Goal: Use online tool/utility: Utilize a website feature to perform a specific function

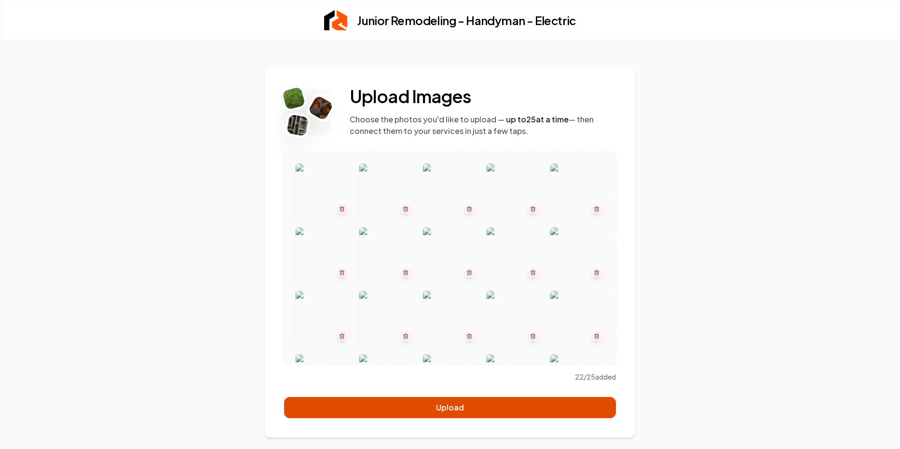
click at [446, 407] on button "Upload" at bounding box center [450, 407] width 332 height 21
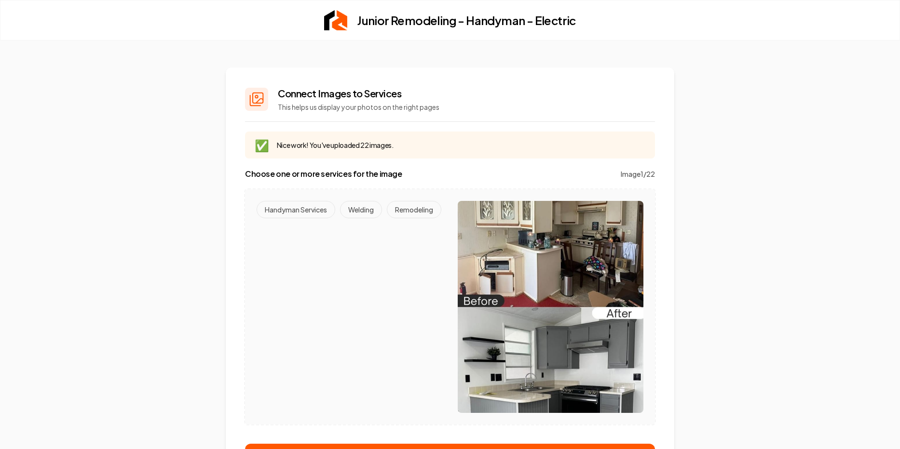
scroll to position [35, 0]
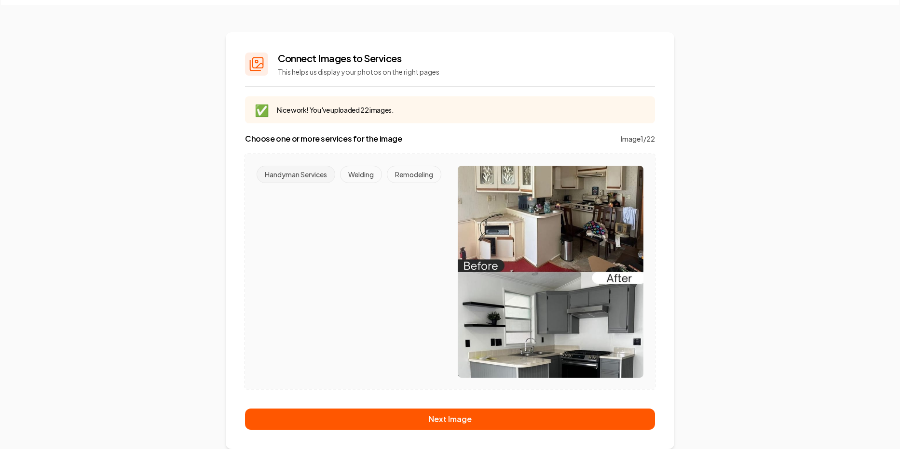
click at [298, 174] on button "Handyman Services" at bounding box center [296, 174] width 79 height 17
click at [387, 183] on button "Remodeling" at bounding box center [414, 174] width 54 height 17
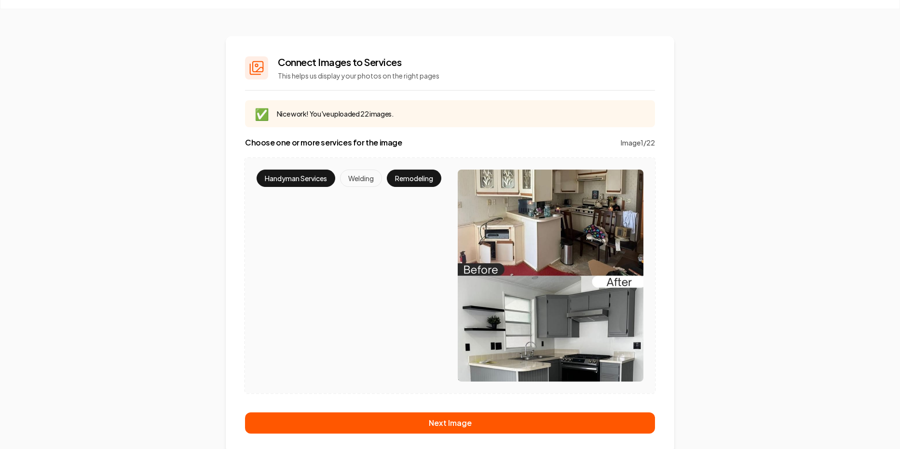
click at [303, 180] on button "Handyman Services" at bounding box center [296, 178] width 79 height 17
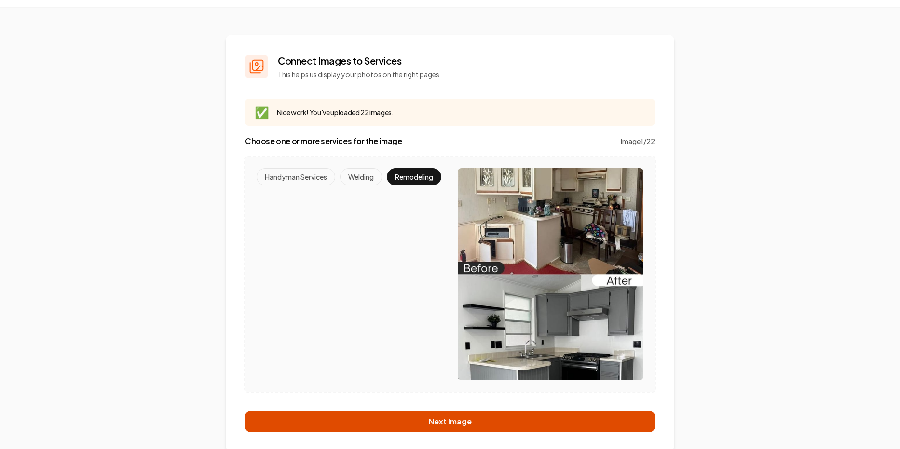
scroll to position [32, 0]
click at [467, 420] on button "Next Image" at bounding box center [450, 422] width 410 height 21
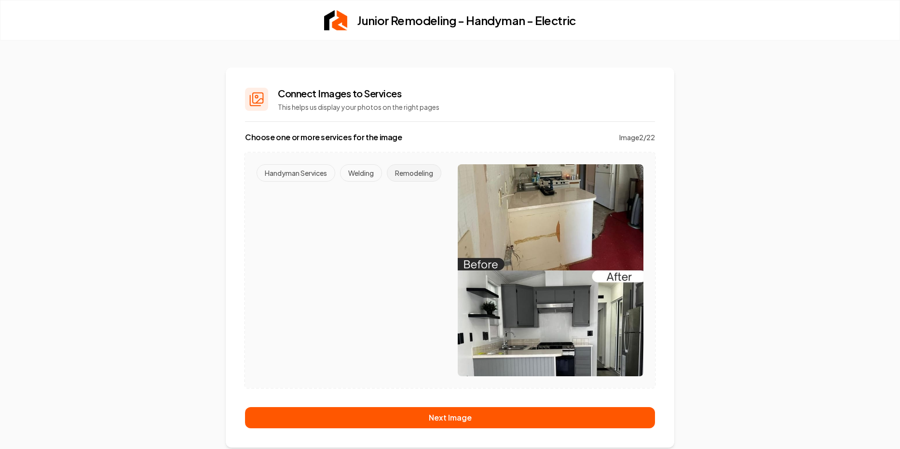
click at [387, 182] on button "Remodeling" at bounding box center [414, 172] width 54 height 17
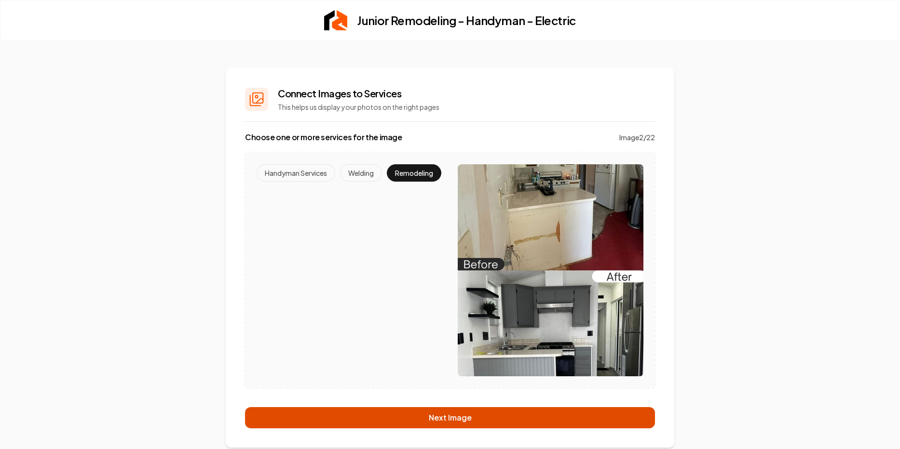
click at [411, 421] on button "Next Image" at bounding box center [450, 417] width 410 height 21
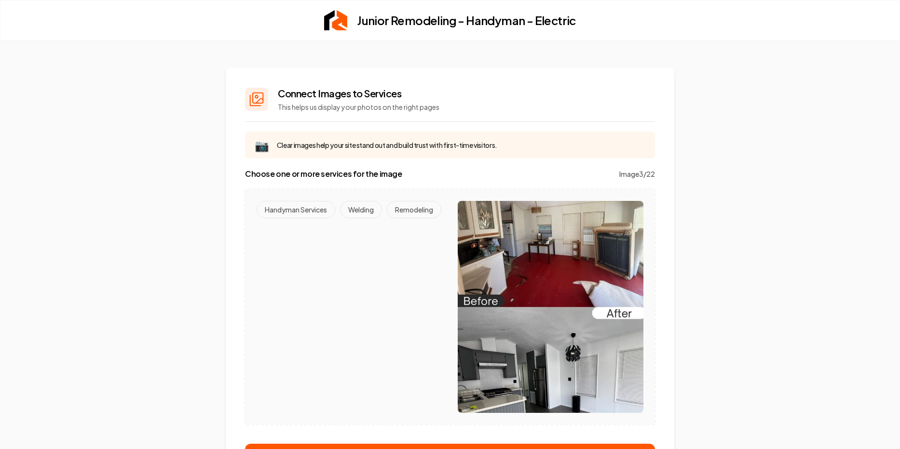
scroll to position [0, 0]
click at [387, 218] on button "Remodeling" at bounding box center [414, 209] width 54 height 17
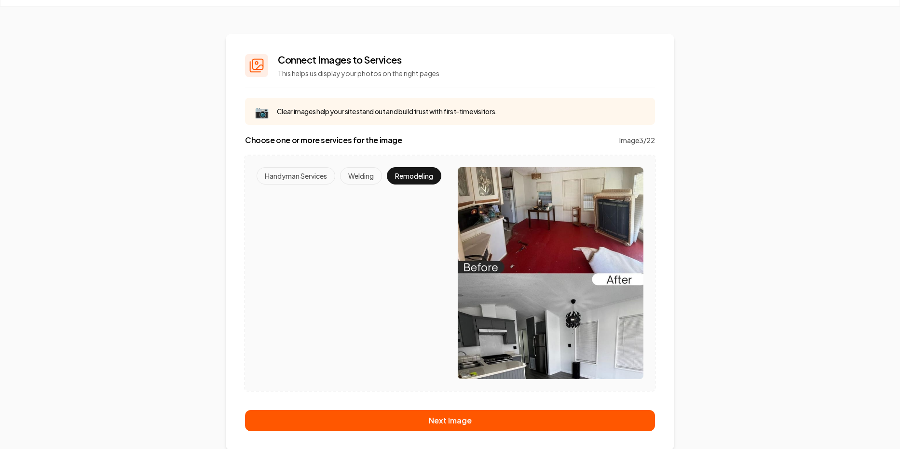
scroll to position [35, 0]
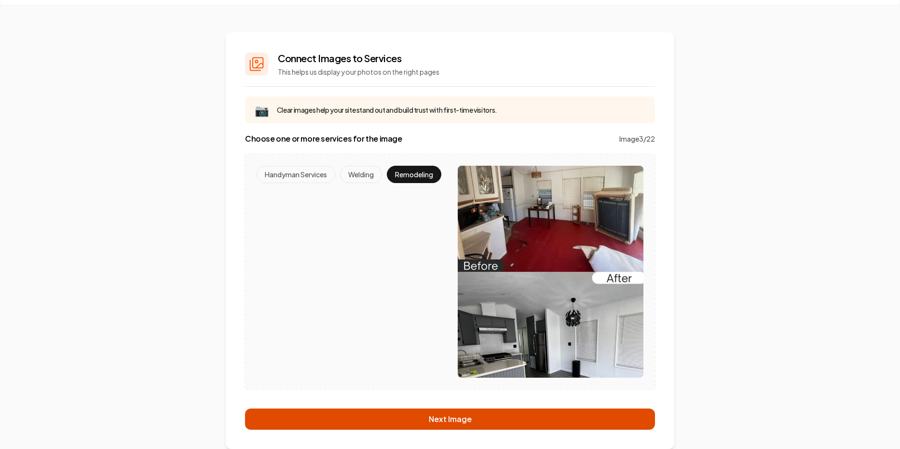
click at [457, 421] on button "Next Image" at bounding box center [450, 419] width 410 height 21
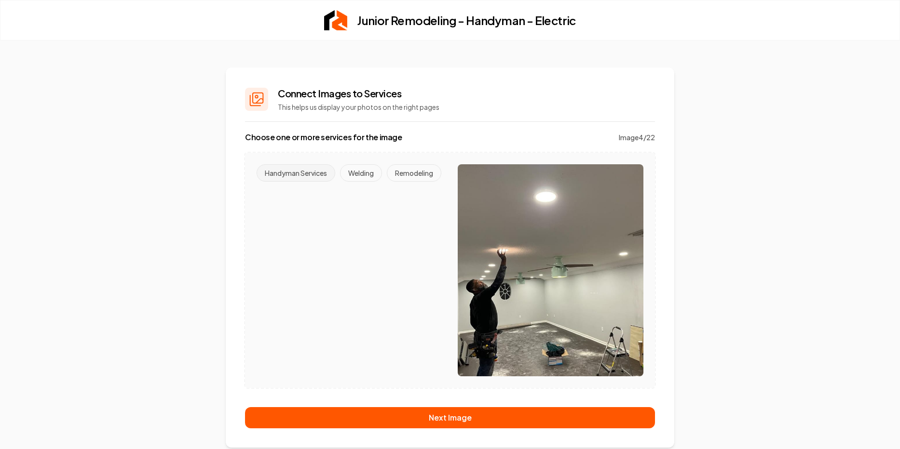
click at [315, 171] on button "Handyman Services" at bounding box center [296, 172] width 79 height 17
click at [445, 419] on button "Next Image" at bounding box center [450, 417] width 410 height 21
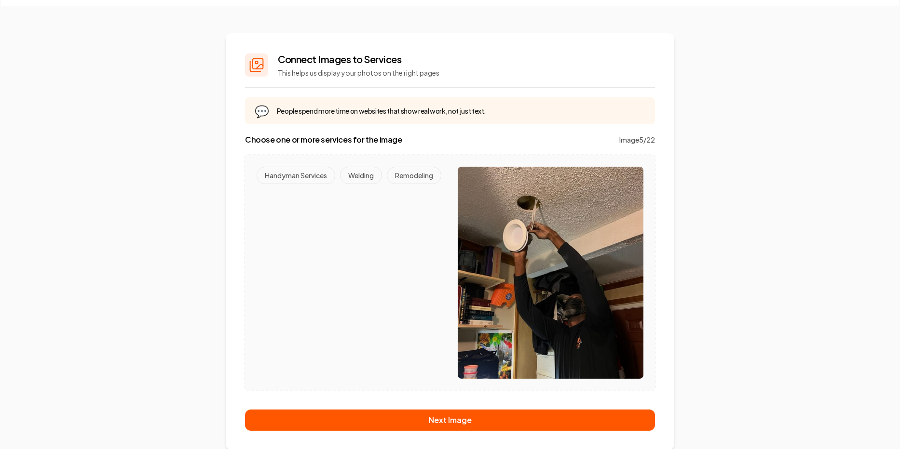
scroll to position [35, 0]
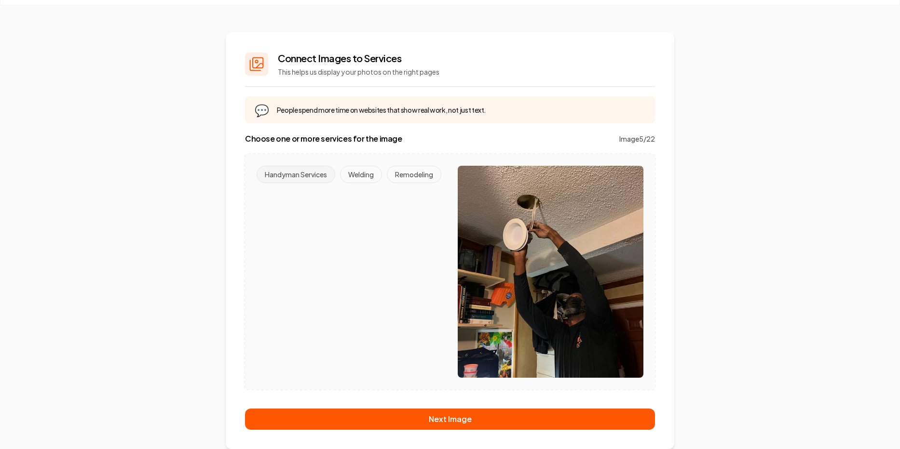
click at [286, 170] on button "Handyman Services" at bounding box center [296, 174] width 79 height 17
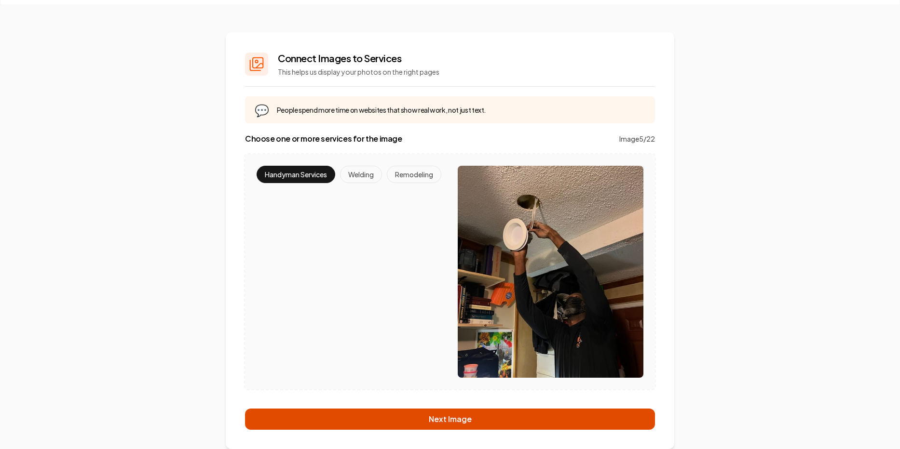
click at [424, 420] on button "Next Image" at bounding box center [450, 419] width 410 height 21
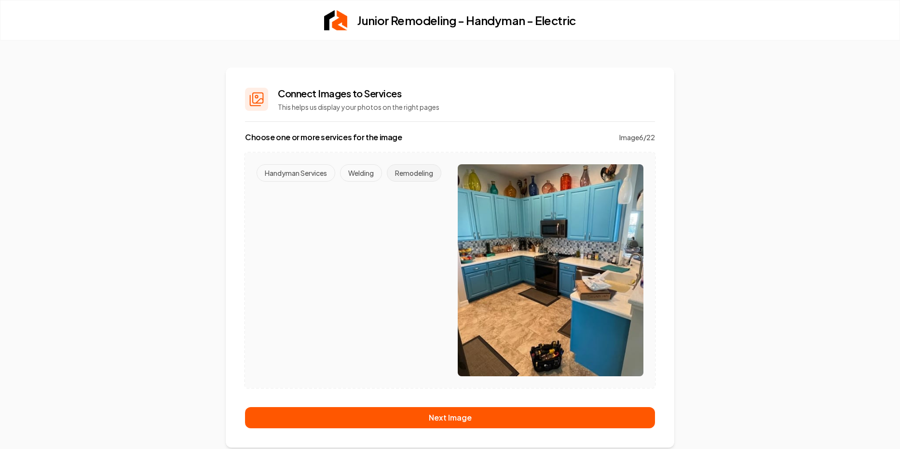
click at [387, 182] on button "Remodeling" at bounding box center [414, 172] width 54 height 17
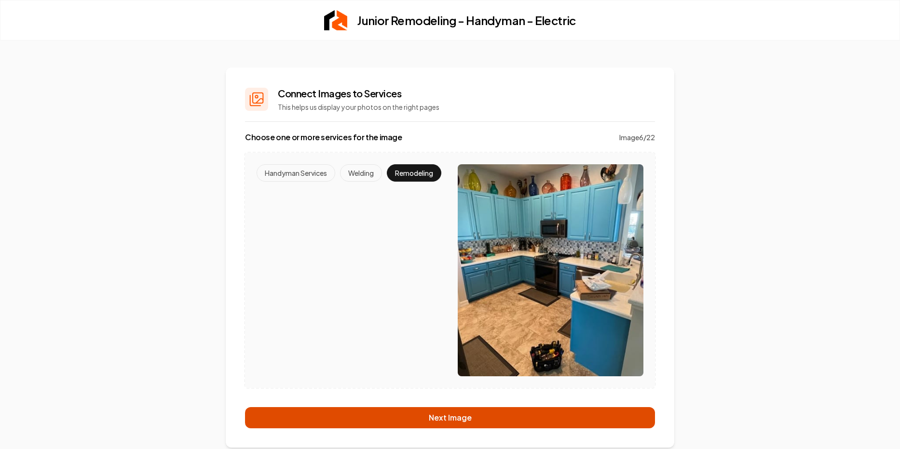
click at [451, 419] on button "Next Image" at bounding box center [450, 417] width 410 height 21
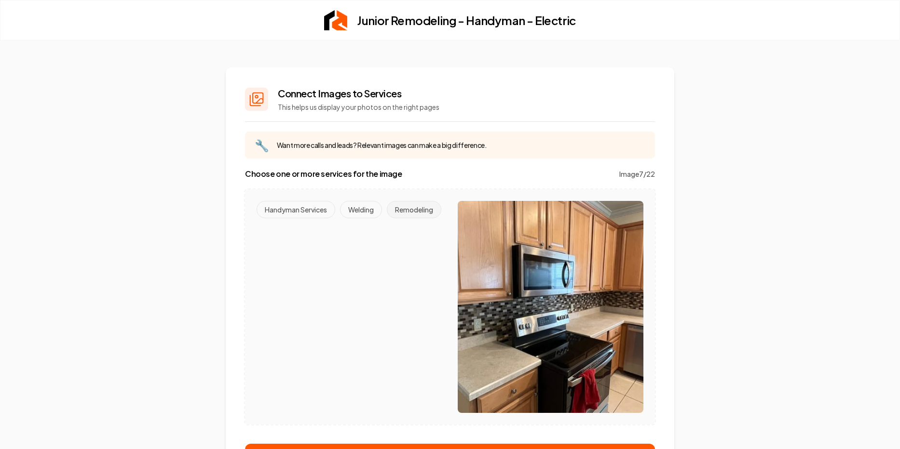
click at [387, 218] on button "Remodeling" at bounding box center [414, 209] width 54 height 17
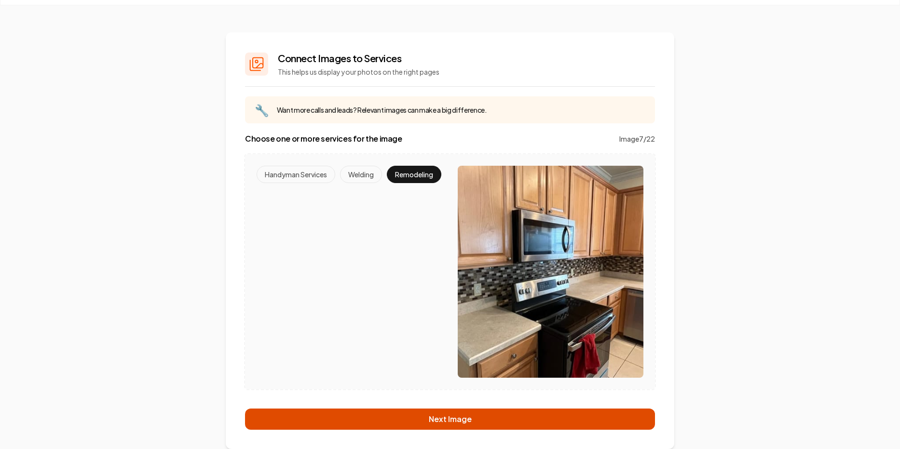
click at [457, 423] on button "Next Image" at bounding box center [450, 419] width 410 height 21
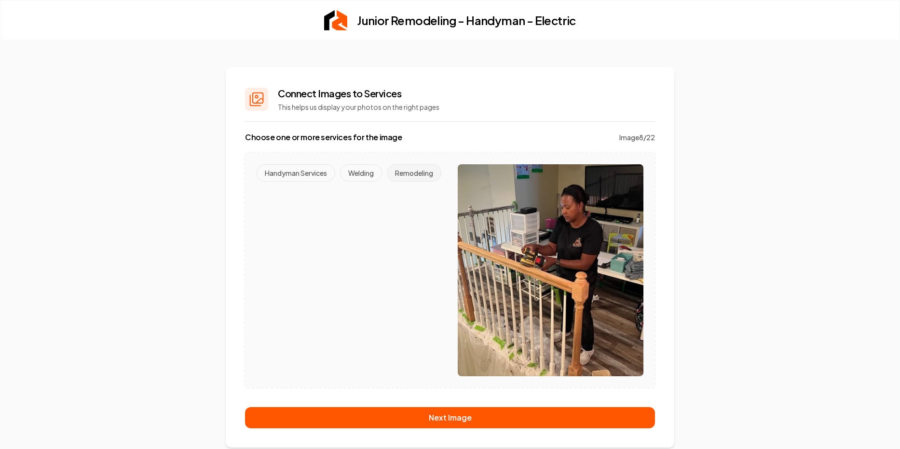
click at [387, 182] on button "Remodeling" at bounding box center [414, 172] width 54 height 17
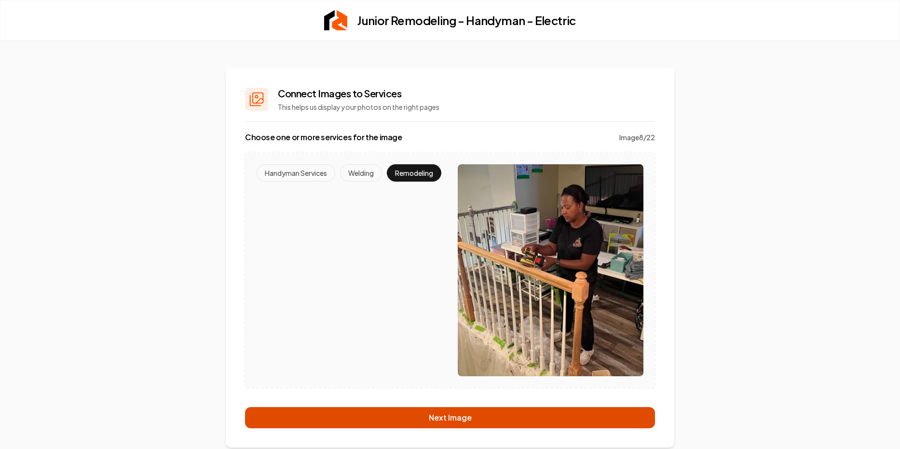
click at [436, 422] on button "Next Image" at bounding box center [450, 417] width 410 height 21
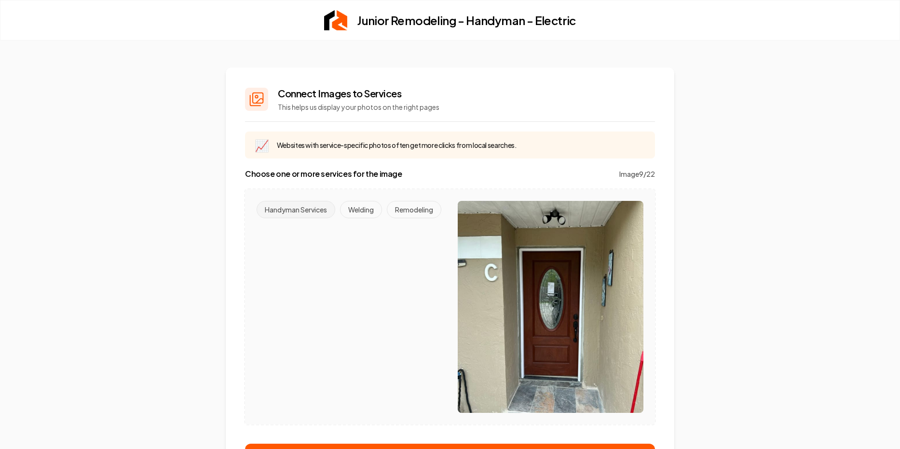
click at [299, 211] on button "Handyman Services" at bounding box center [296, 209] width 79 height 17
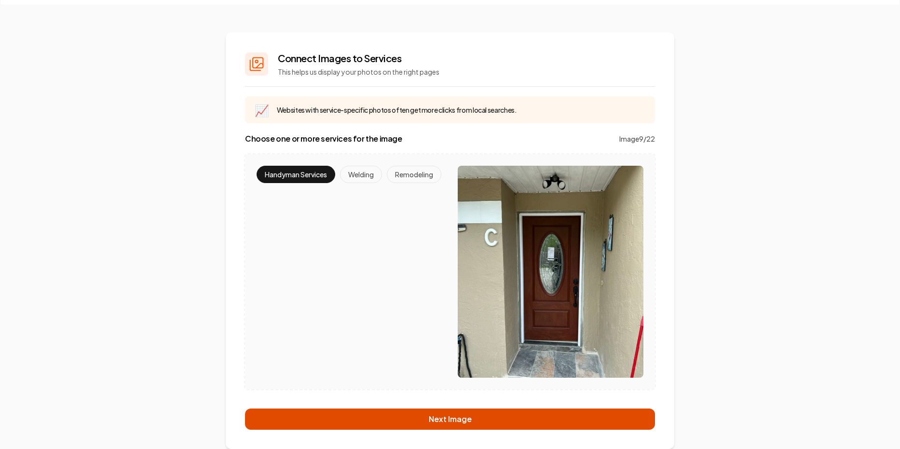
click at [450, 422] on button "Next Image" at bounding box center [450, 419] width 410 height 21
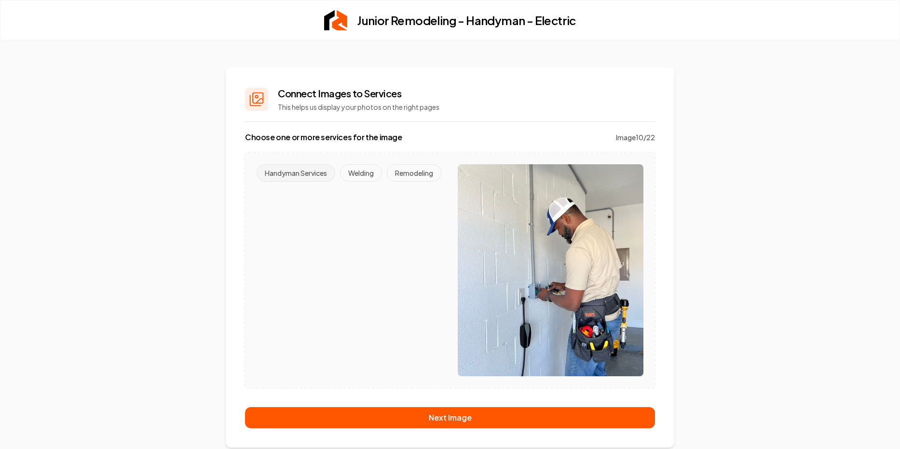
click at [297, 174] on button "Handyman Services" at bounding box center [296, 172] width 79 height 17
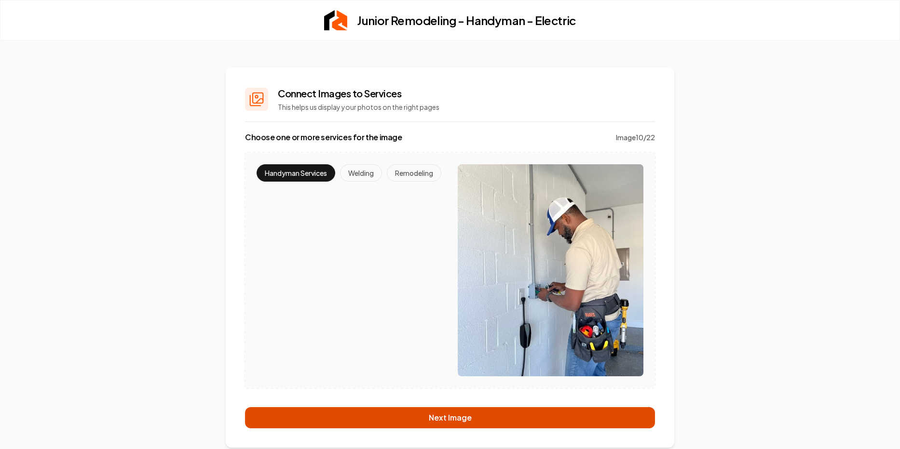
click at [455, 422] on button "Next Image" at bounding box center [450, 417] width 410 height 21
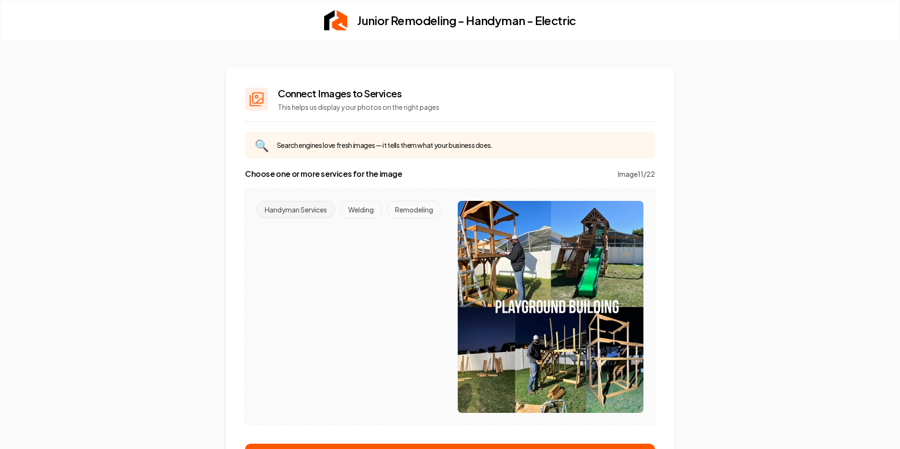
click at [298, 210] on button "Handyman Services" at bounding box center [296, 209] width 79 height 17
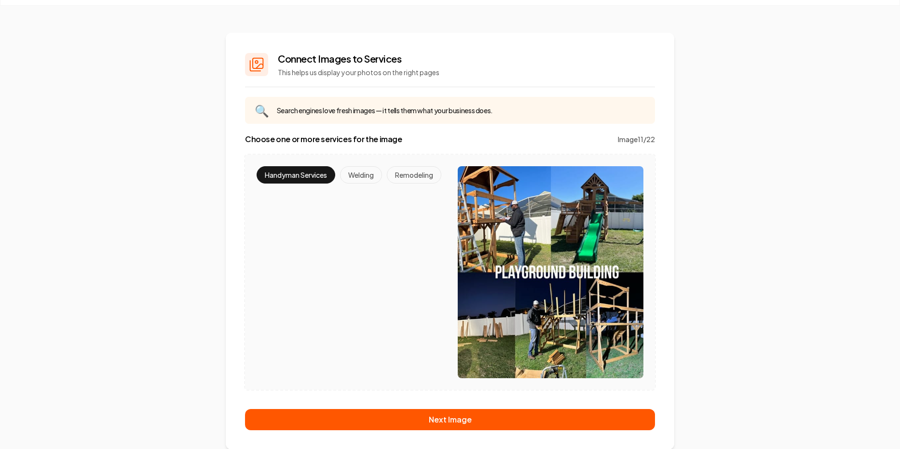
scroll to position [35, 0]
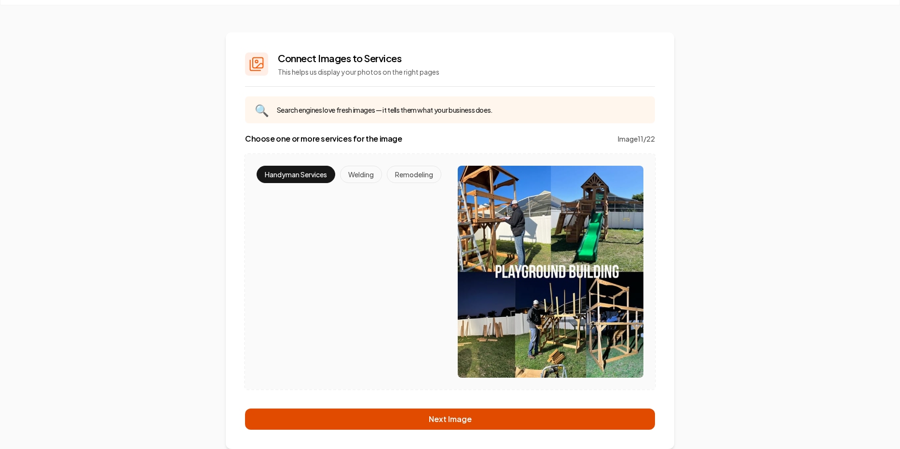
click at [460, 416] on button "Next Image" at bounding box center [450, 419] width 410 height 21
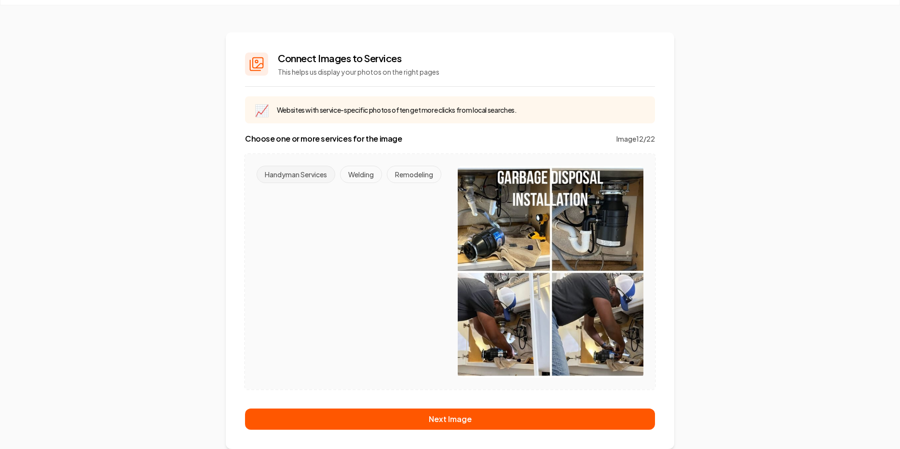
click at [307, 176] on button "Handyman Services" at bounding box center [296, 174] width 79 height 17
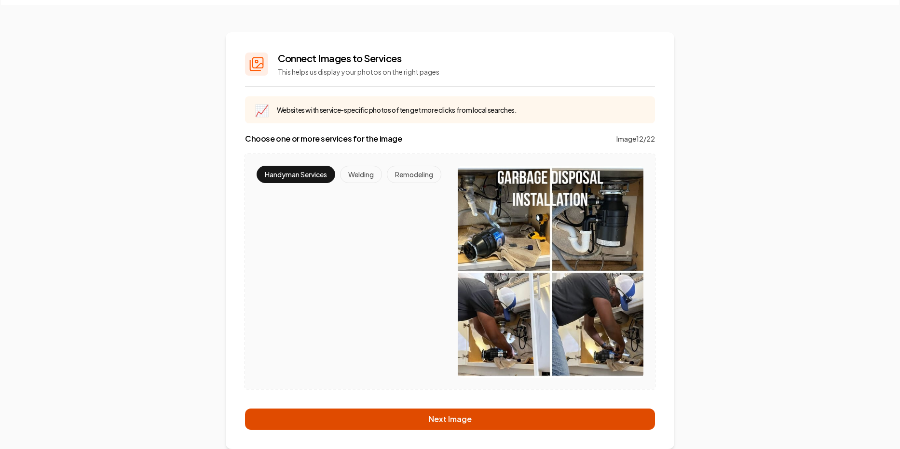
click at [447, 422] on button "Next Image" at bounding box center [450, 419] width 410 height 21
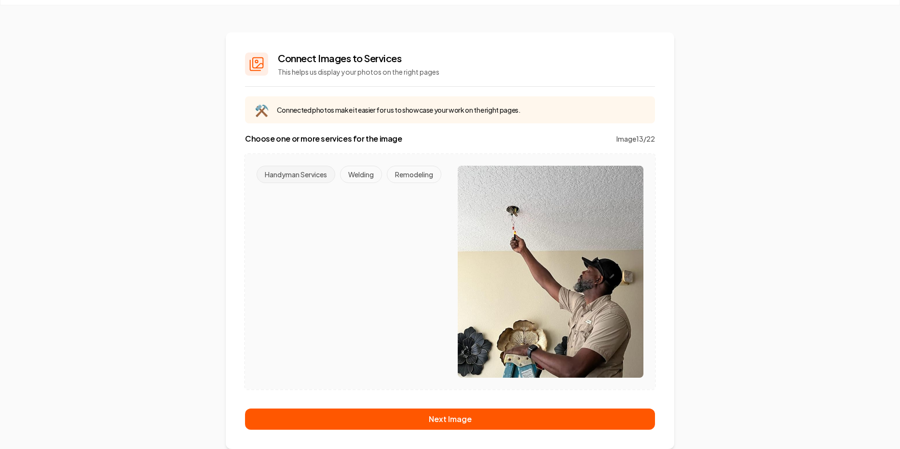
click at [316, 176] on button "Handyman Services" at bounding box center [296, 174] width 79 height 17
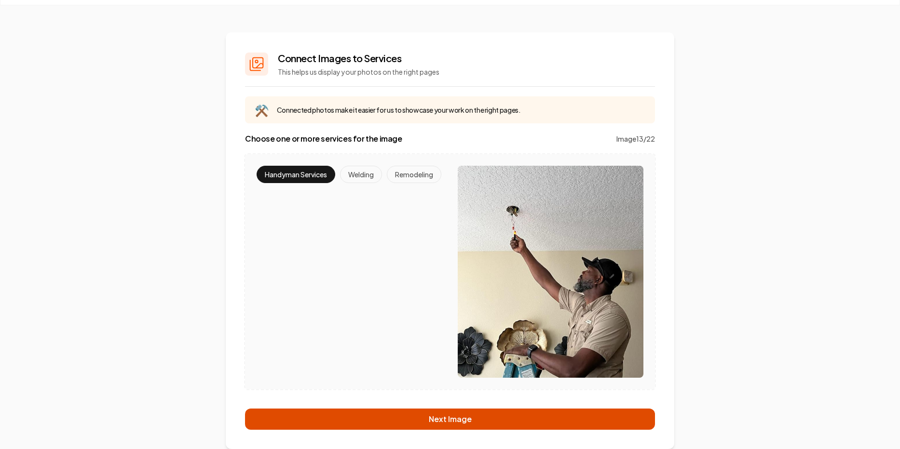
click at [436, 422] on button "Next Image" at bounding box center [450, 419] width 410 height 21
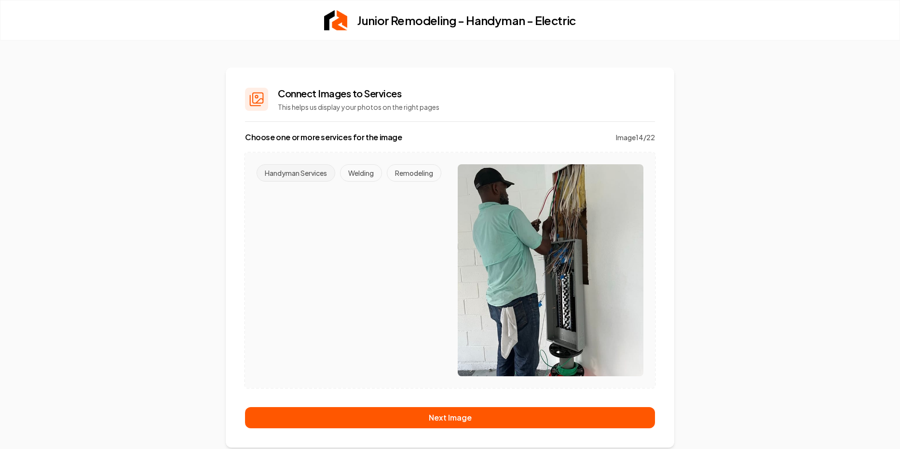
click at [304, 171] on button "Handyman Services" at bounding box center [296, 172] width 79 height 17
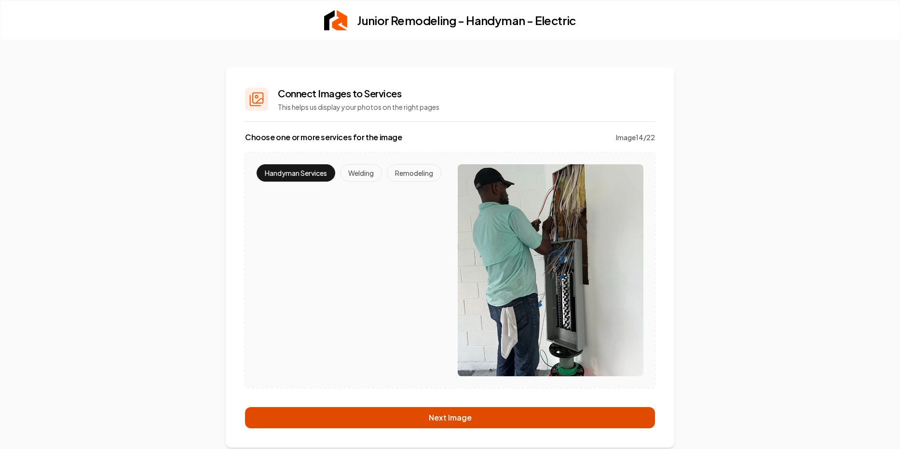
click at [455, 417] on button "Next Image" at bounding box center [450, 417] width 410 height 21
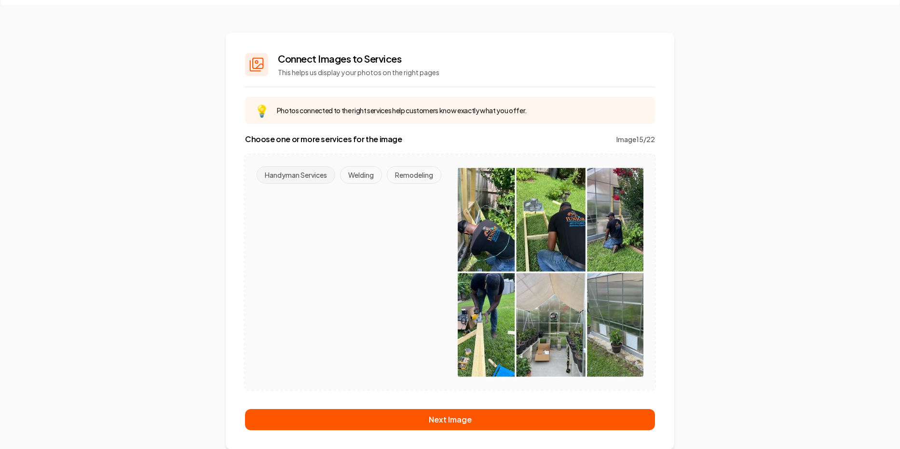
scroll to position [35, 0]
click at [305, 173] on button "Handyman Services" at bounding box center [296, 174] width 79 height 17
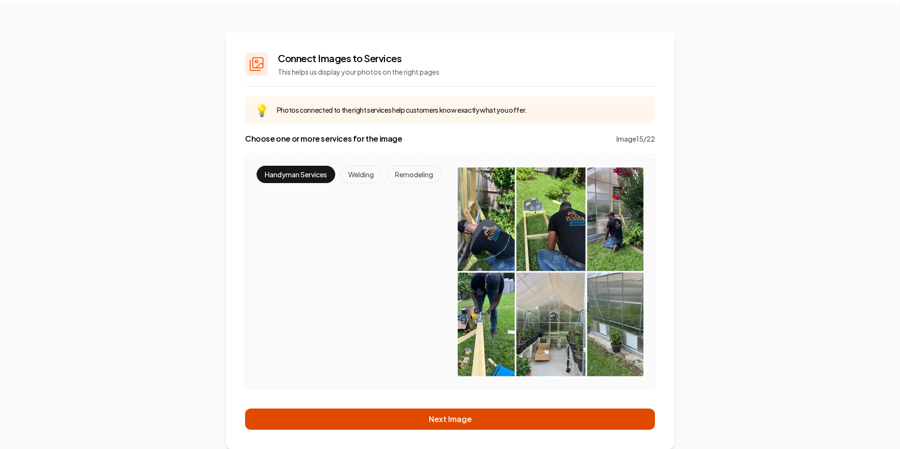
click at [457, 423] on button "Next Image" at bounding box center [450, 419] width 410 height 21
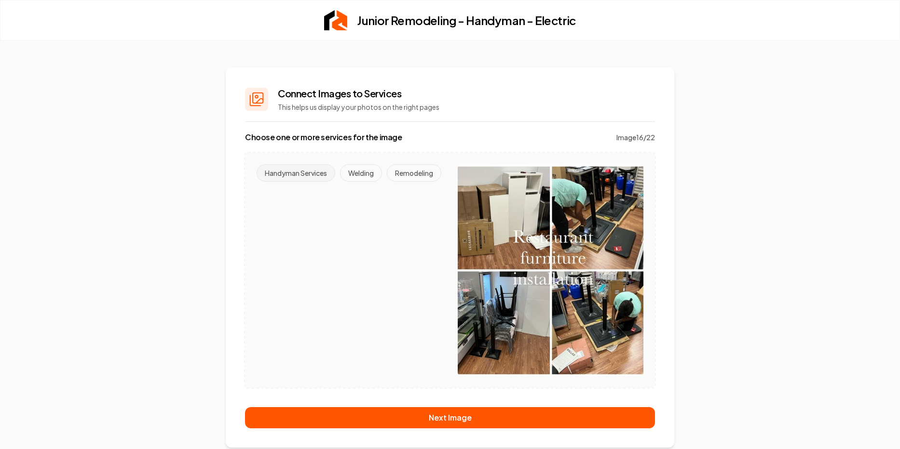
click at [309, 174] on button "Handyman Services" at bounding box center [296, 172] width 79 height 17
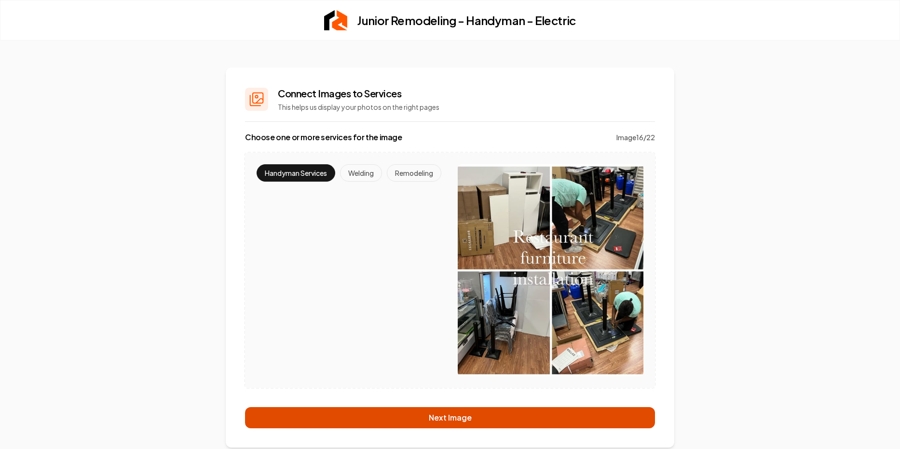
click at [448, 419] on button "Next Image" at bounding box center [450, 417] width 410 height 21
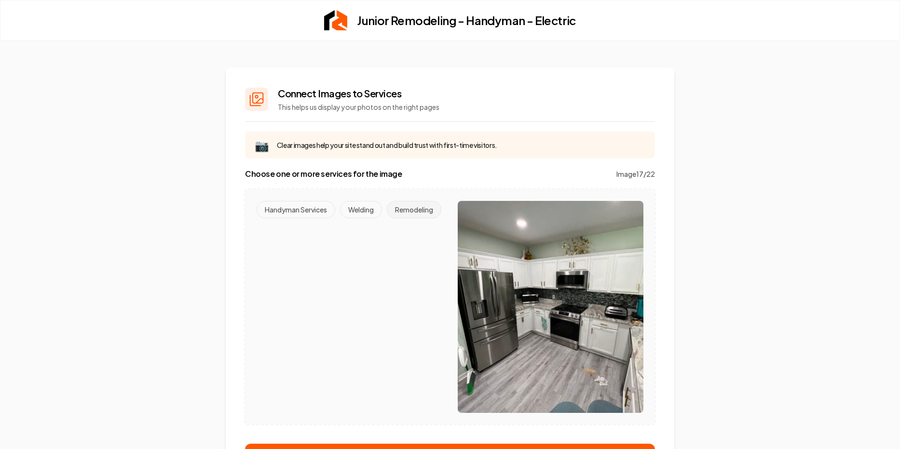
click at [387, 218] on button "Remodeling" at bounding box center [414, 209] width 54 height 17
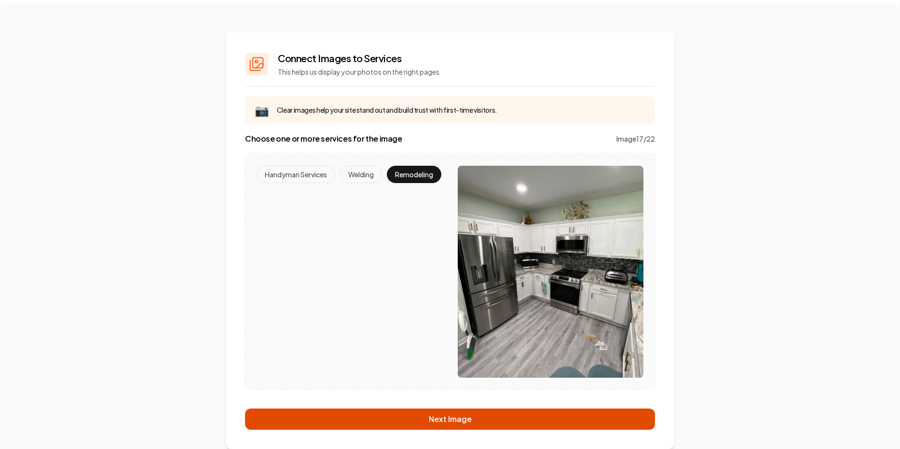
click at [467, 418] on button "Next Image" at bounding box center [450, 419] width 410 height 21
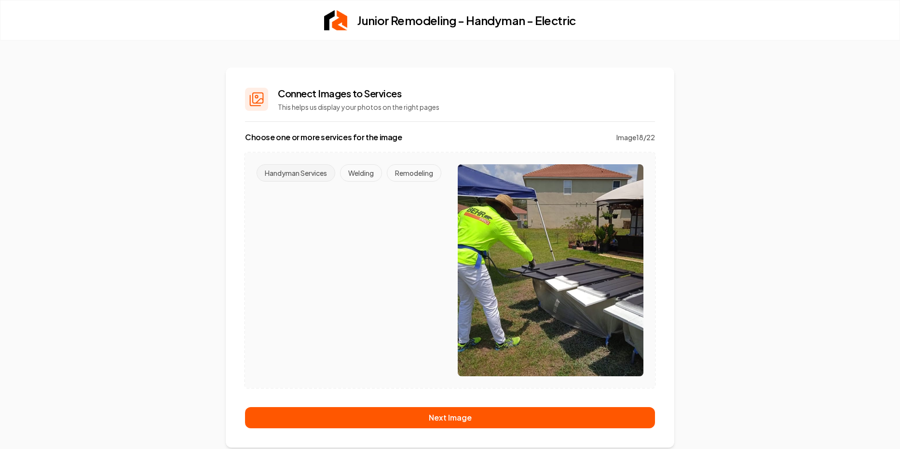
click at [308, 175] on button "Handyman Services" at bounding box center [296, 172] width 79 height 17
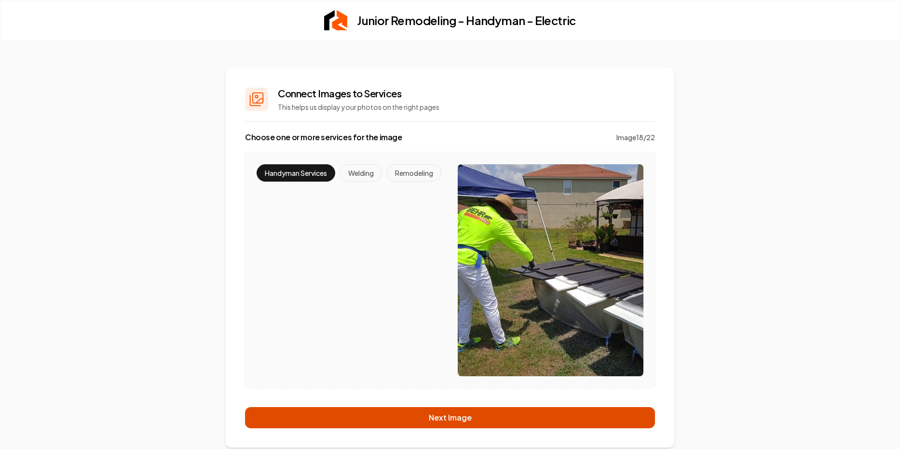
click at [434, 421] on button "Next Image" at bounding box center [450, 417] width 410 height 21
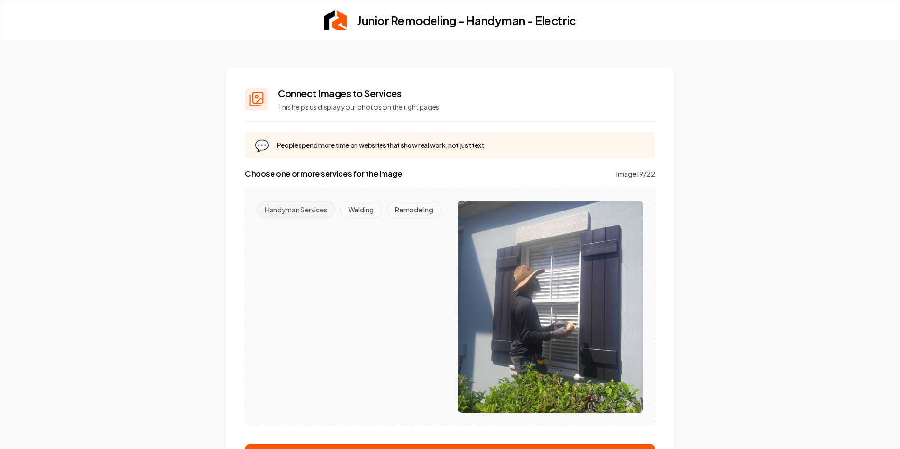
click at [297, 210] on button "Handyman Services" at bounding box center [296, 209] width 79 height 17
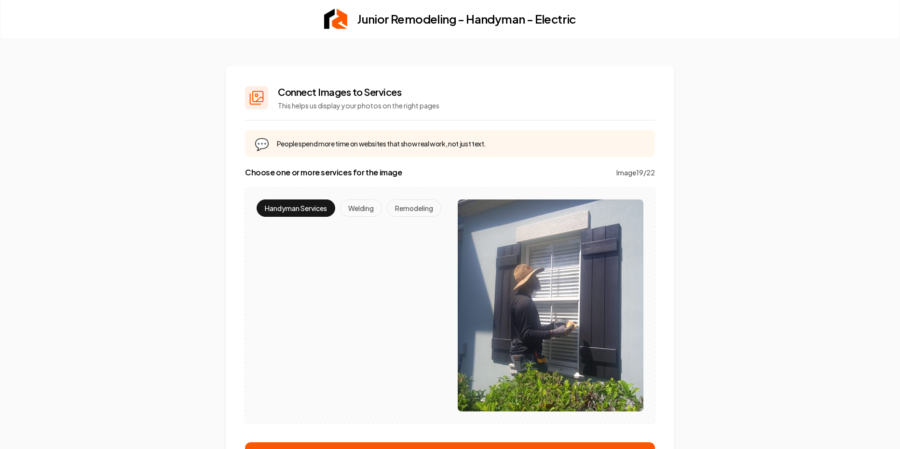
scroll to position [35, 0]
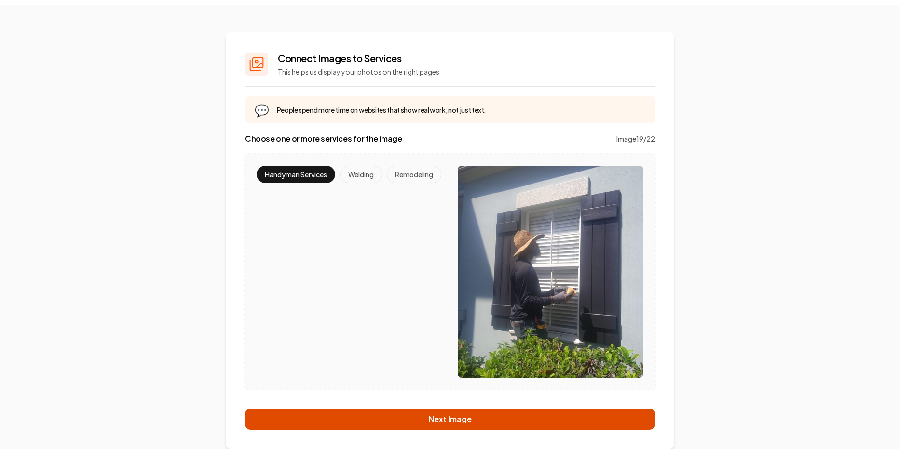
click at [442, 418] on button "Next Image" at bounding box center [450, 419] width 410 height 21
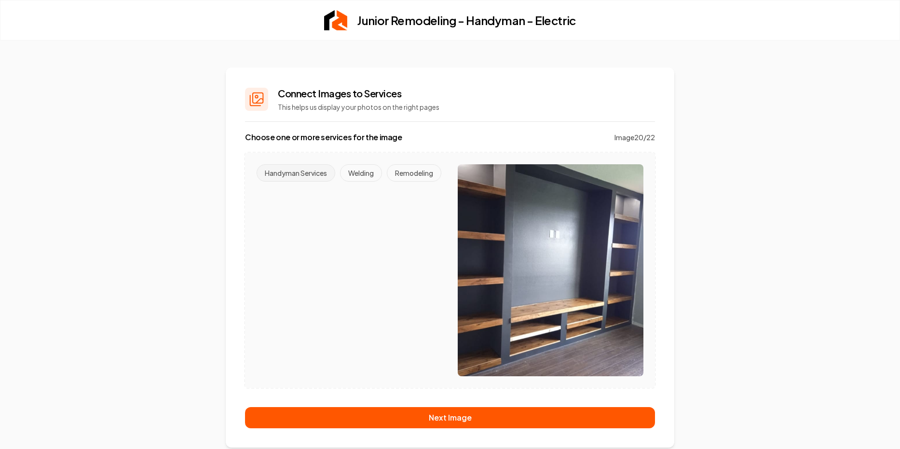
click at [301, 174] on button "Handyman Services" at bounding box center [296, 172] width 79 height 17
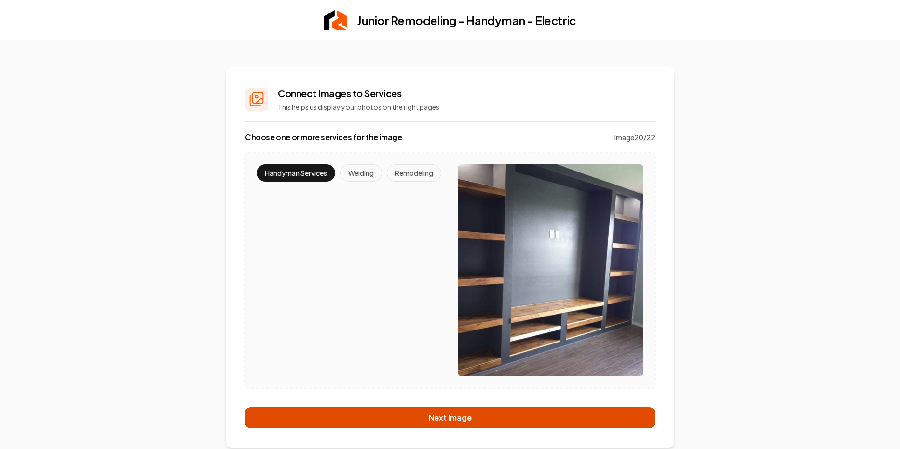
click at [446, 425] on button "Next Image" at bounding box center [450, 417] width 410 height 21
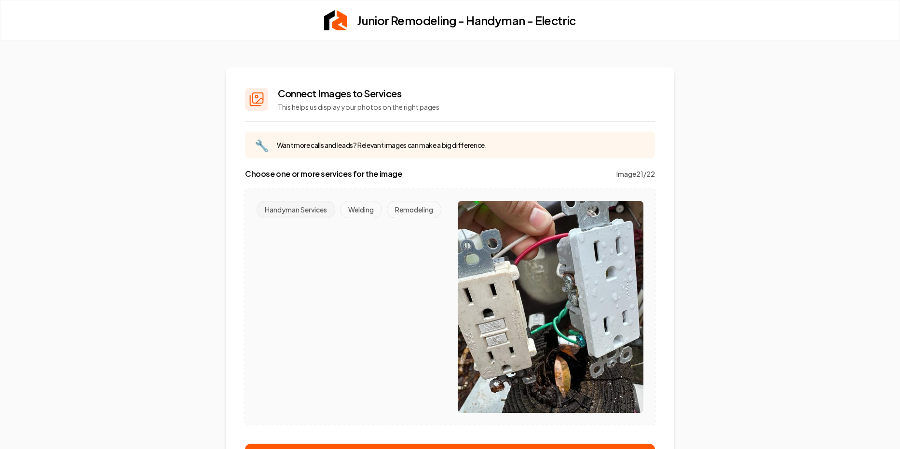
click at [307, 209] on button "Handyman Services" at bounding box center [296, 209] width 79 height 17
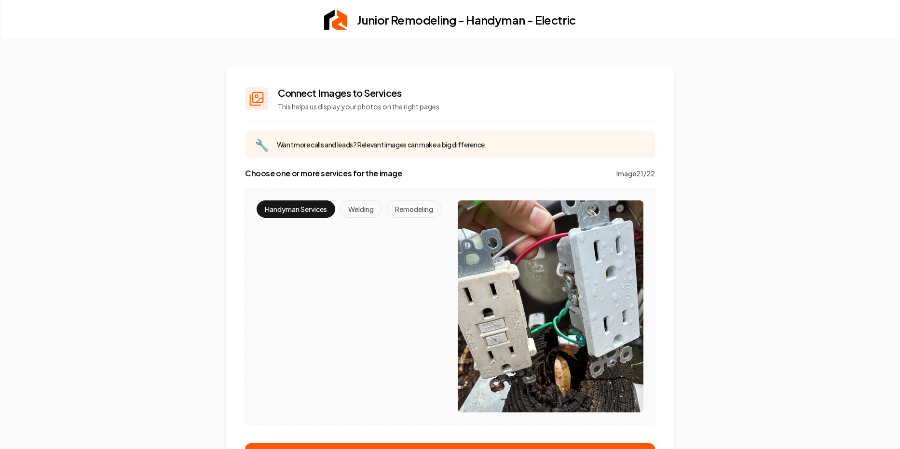
scroll to position [35, 0]
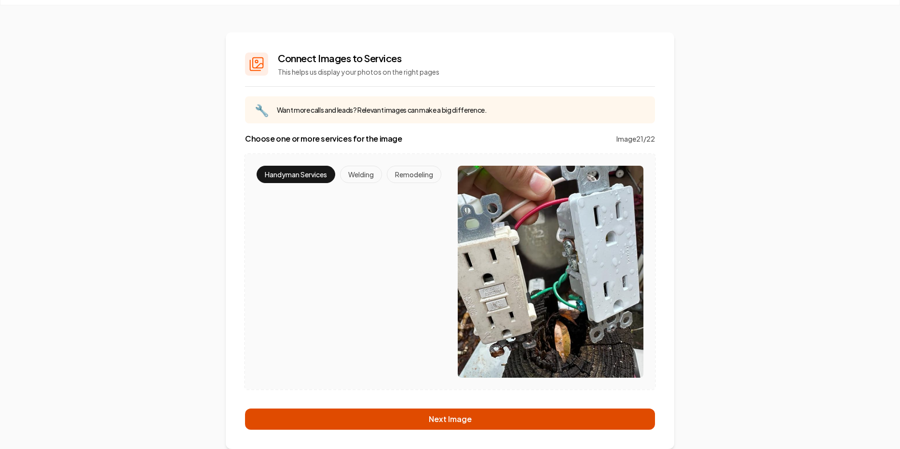
click at [416, 418] on button "Next Image" at bounding box center [450, 419] width 410 height 21
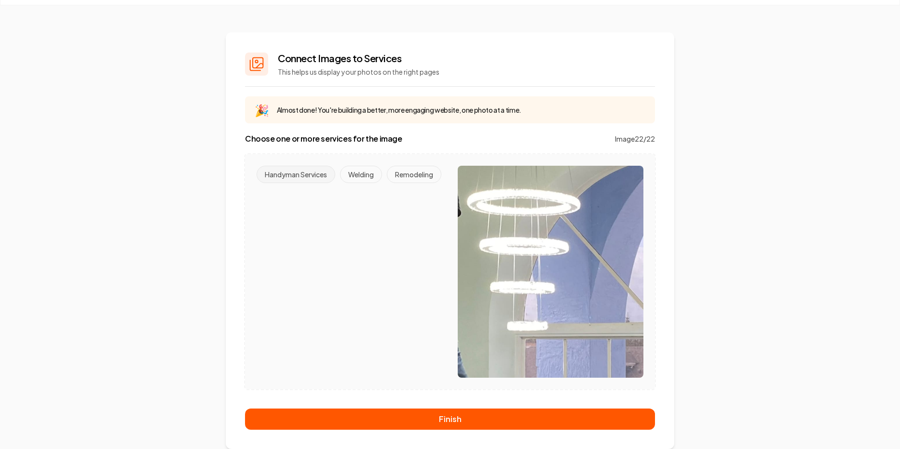
click at [303, 171] on button "Handyman Services" at bounding box center [296, 174] width 79 height 17
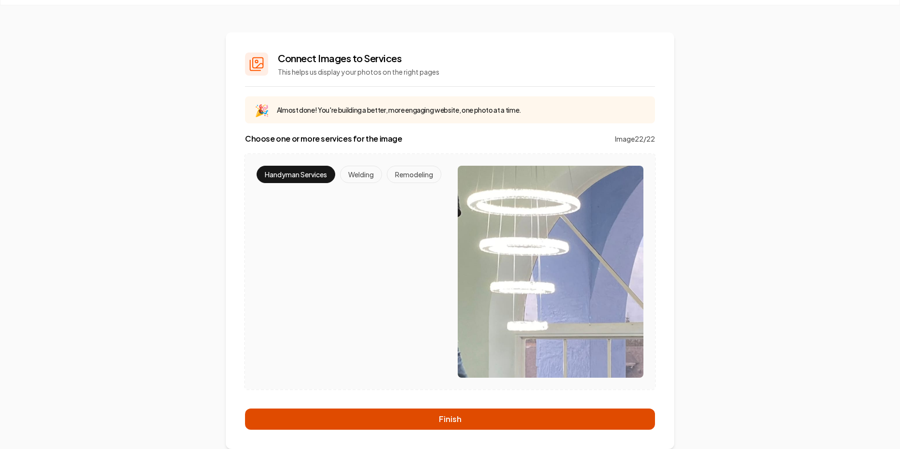
click at [433, 418] on button "Finish" at bounding box center [450, 419] width 410 height 21
